Goal: Navigation & Orientation: Find specific page/section

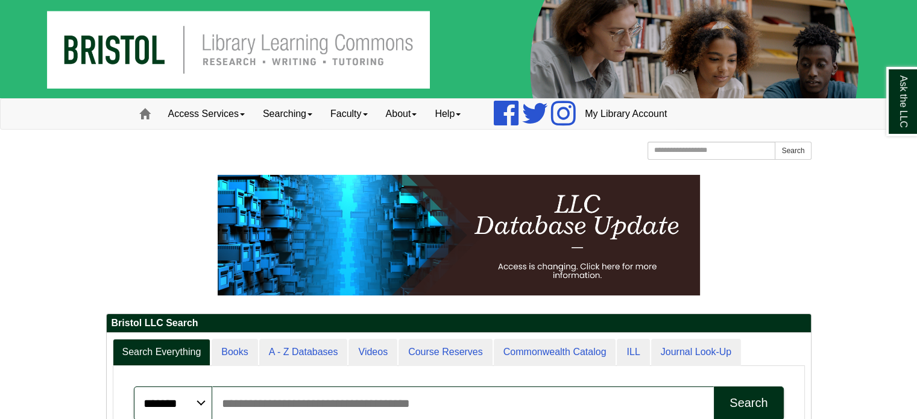
click at [558, 166] on div at bounding box center [458, 166] width 705 height 6
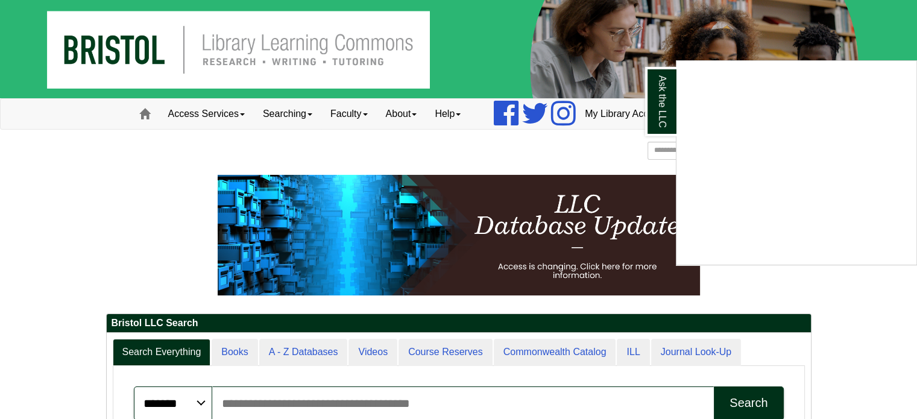
click at [879, 43] on div "Ask the LLC" at bounding box center [458, 209] width 917 height 419
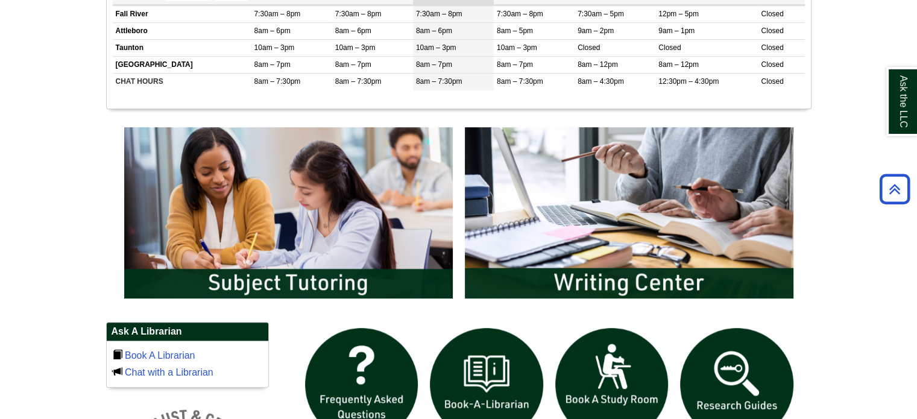
scroll to position [551, 0]
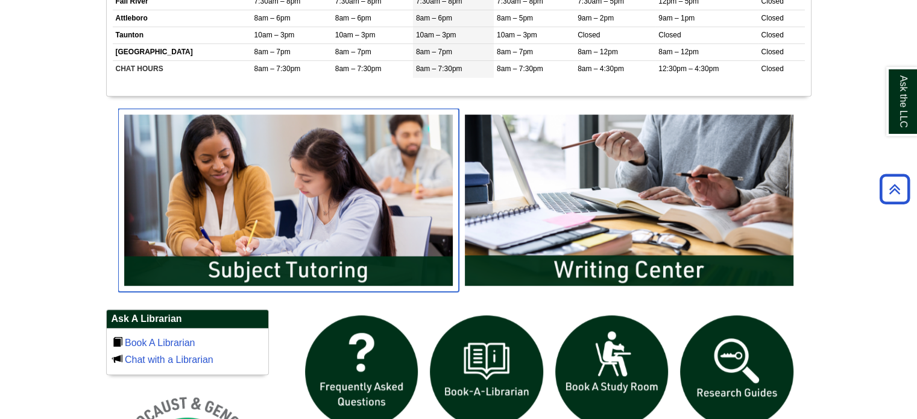
click at [322, 207] on img "slideshow" at bounding box center [288, 199] width 340 height 183
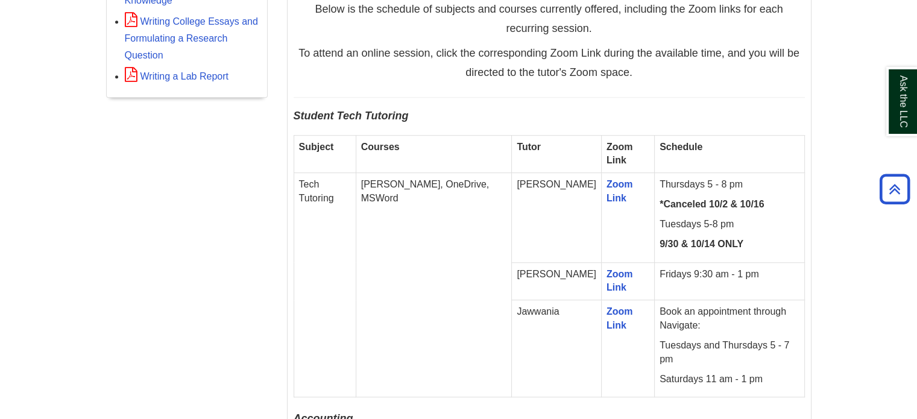
scroll to position [674, 0]
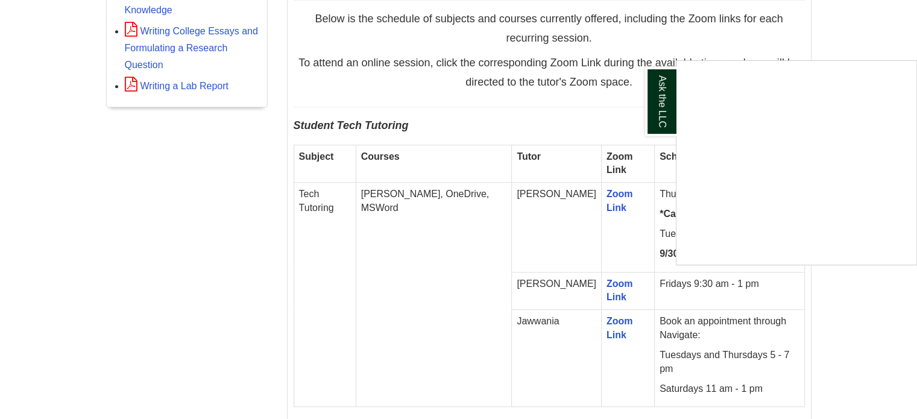
click at [859, 43] on div "Ask the LLC" at bounding box center [458, 209] width 917 height 419
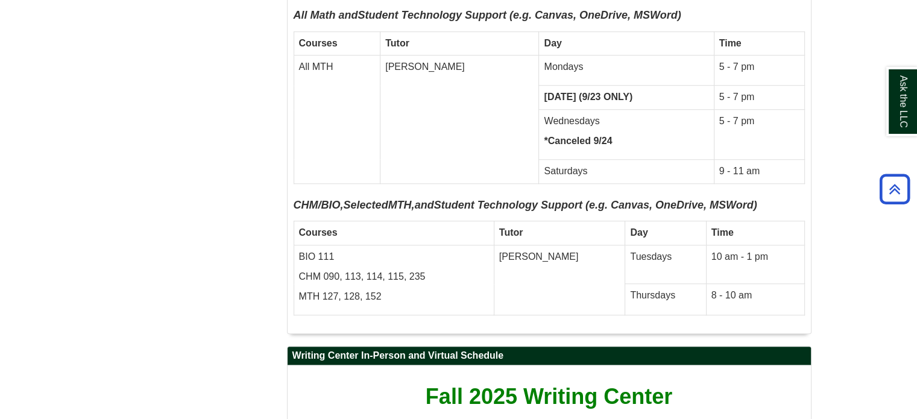
scroll to position [5667, 0]
